Goal: Check status: Check status

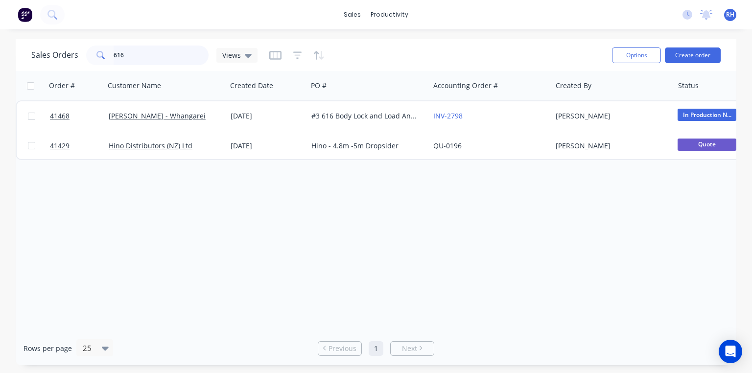
click at [153, 57] on input "616" at bounding box center [161, 56] width 95 height 20
type input "6"
click at [31, 18] on img at bounding box center [25, 14] width 15 height 15
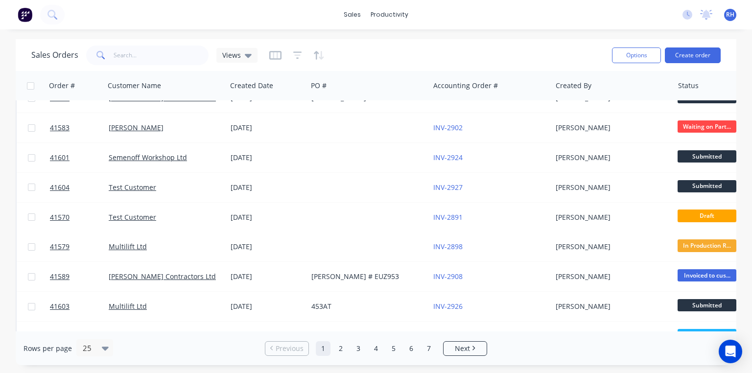
scroll to position [400, 0]
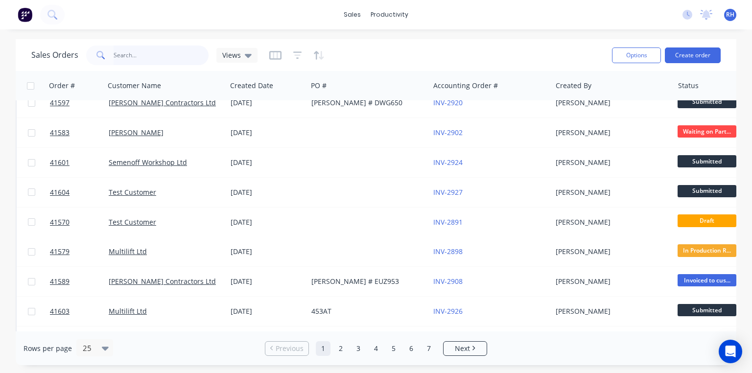
click at [192, 54] on input "text" at bounding box center [161, 56] width 95 height 20
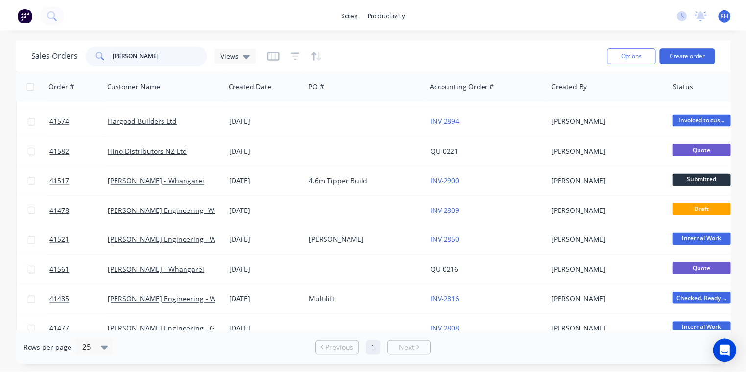
scroll to position [0, 0]
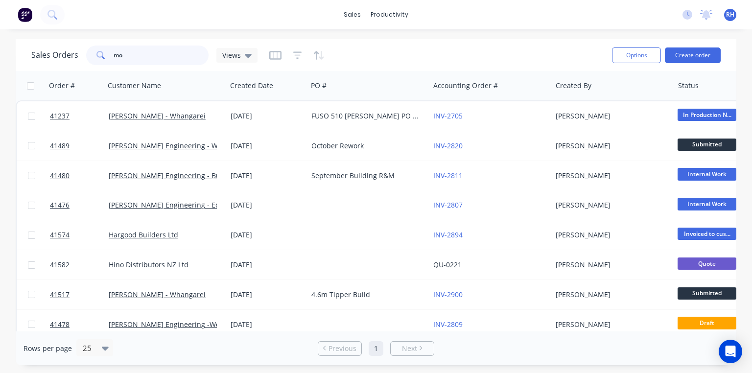
type input "m"
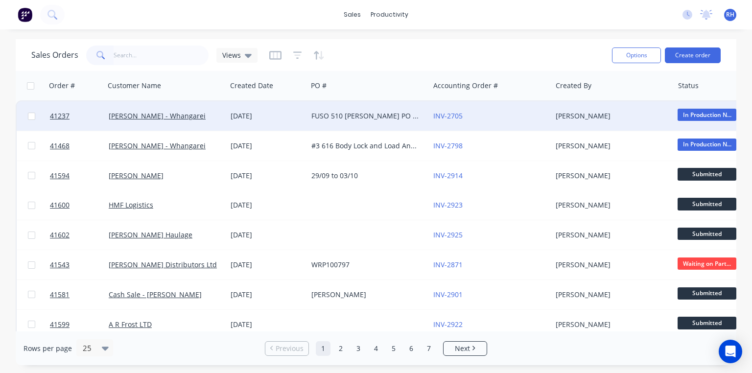
click at [357, 117] on div "FUSO 510 [PERSON_NAME] PO 825751" at bounding box center [365, 116] width 109 height 10
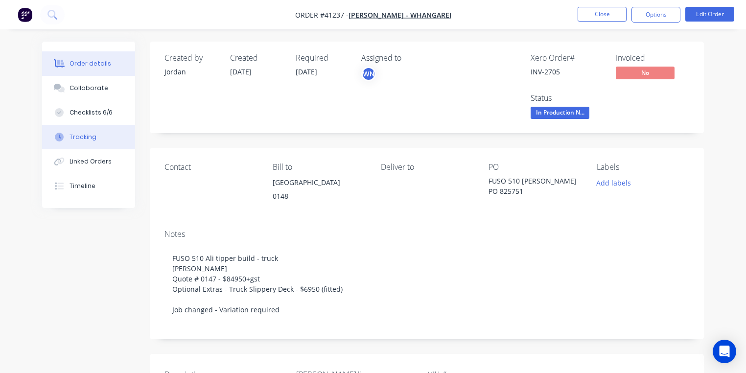
click at [96, 137] on button "Tracking" at bounding box center [88, 137] width 93 height 24
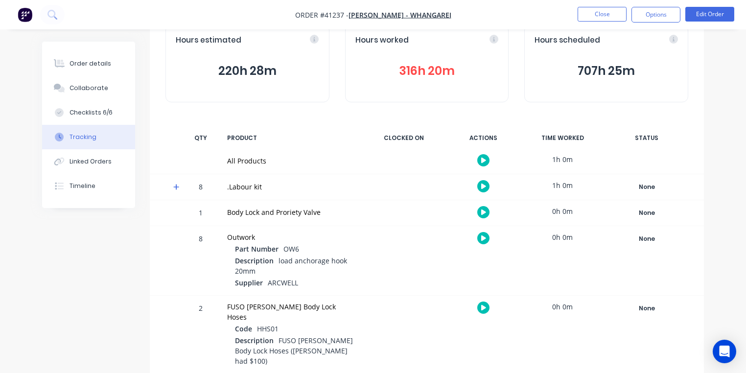
scroll to position [59, 0]
click at [176, 189] on icon at bounding box center [176, 187] width 6 height 6
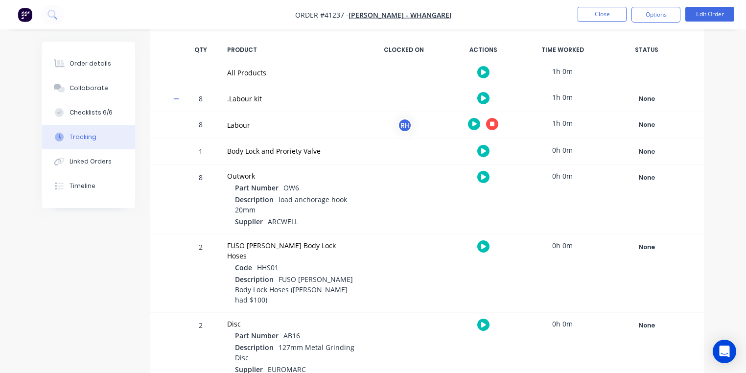
scroll to position [168, 0]
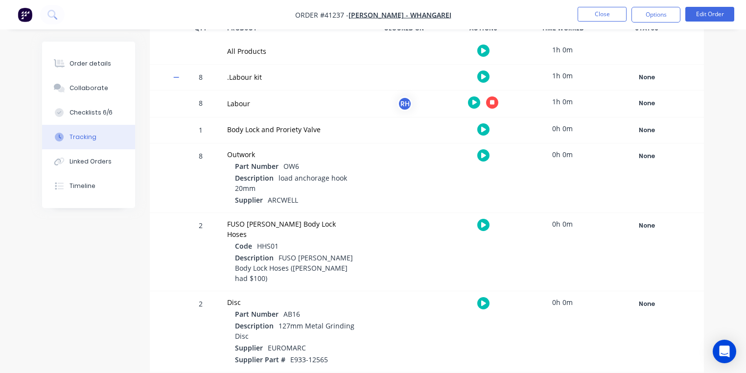
click at [176, 78] on icon at bounding box center [176, 77] width 6 height 7
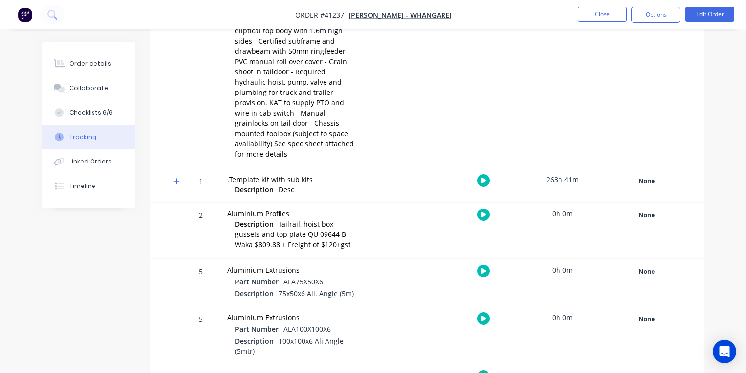
click at [173, 178] on icon at bounding box center [176, 181] width 6 height 7
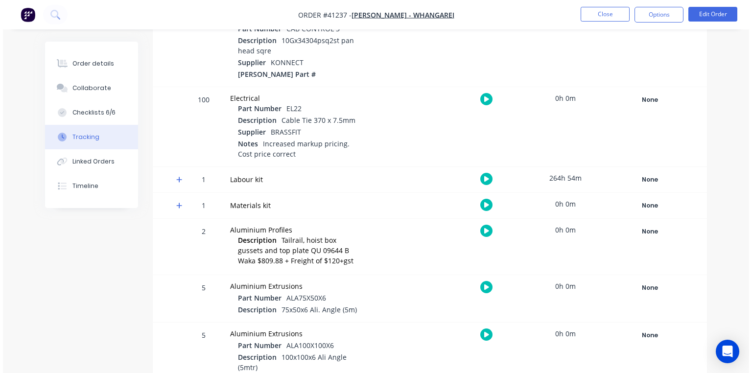
scroll to position [732, 0]
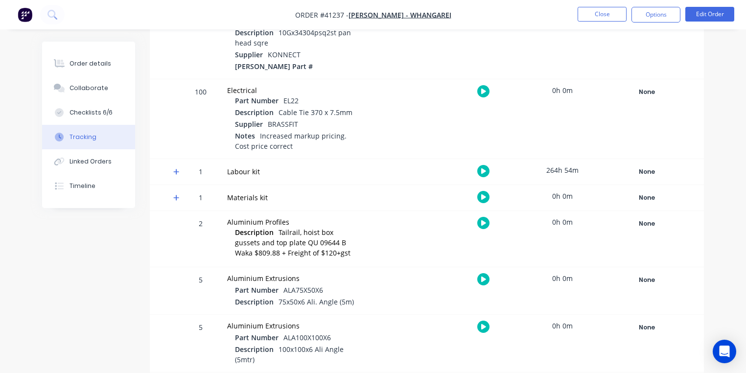
click at [178, 168] on icon at bounding box center [176, 171] width 6 height 7
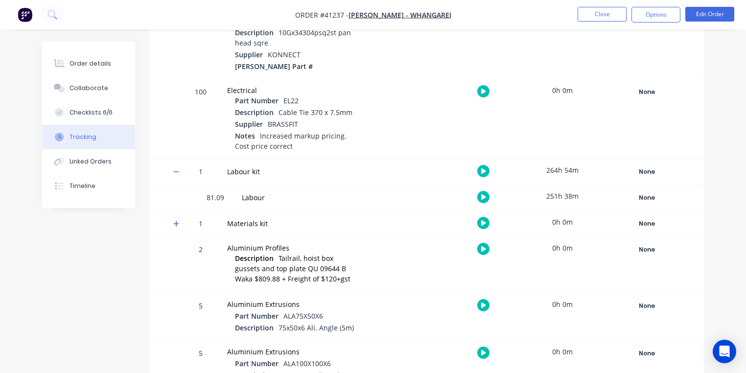
click at [484, 194] on icon "button" at bounding box center [483, 196] width 5 height 5
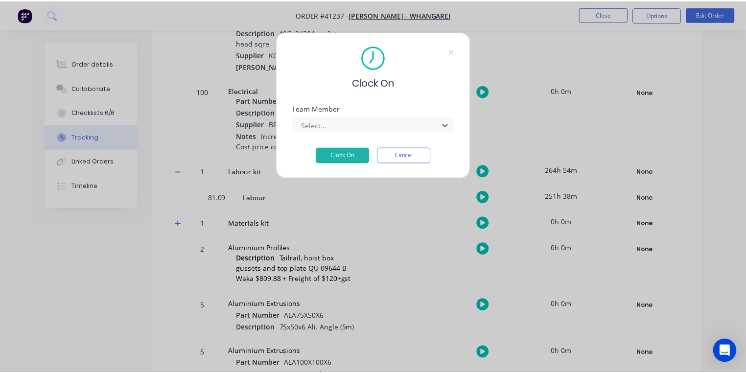
scroll to position [161, 0]
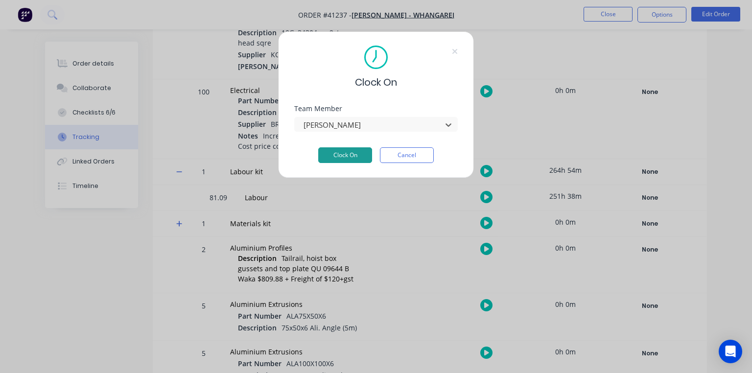
click at [357, 155] on button "Clock On" at bounding box center [345, 155] width 54 height 16
